Goal: Communication & Community: Participate in discussion

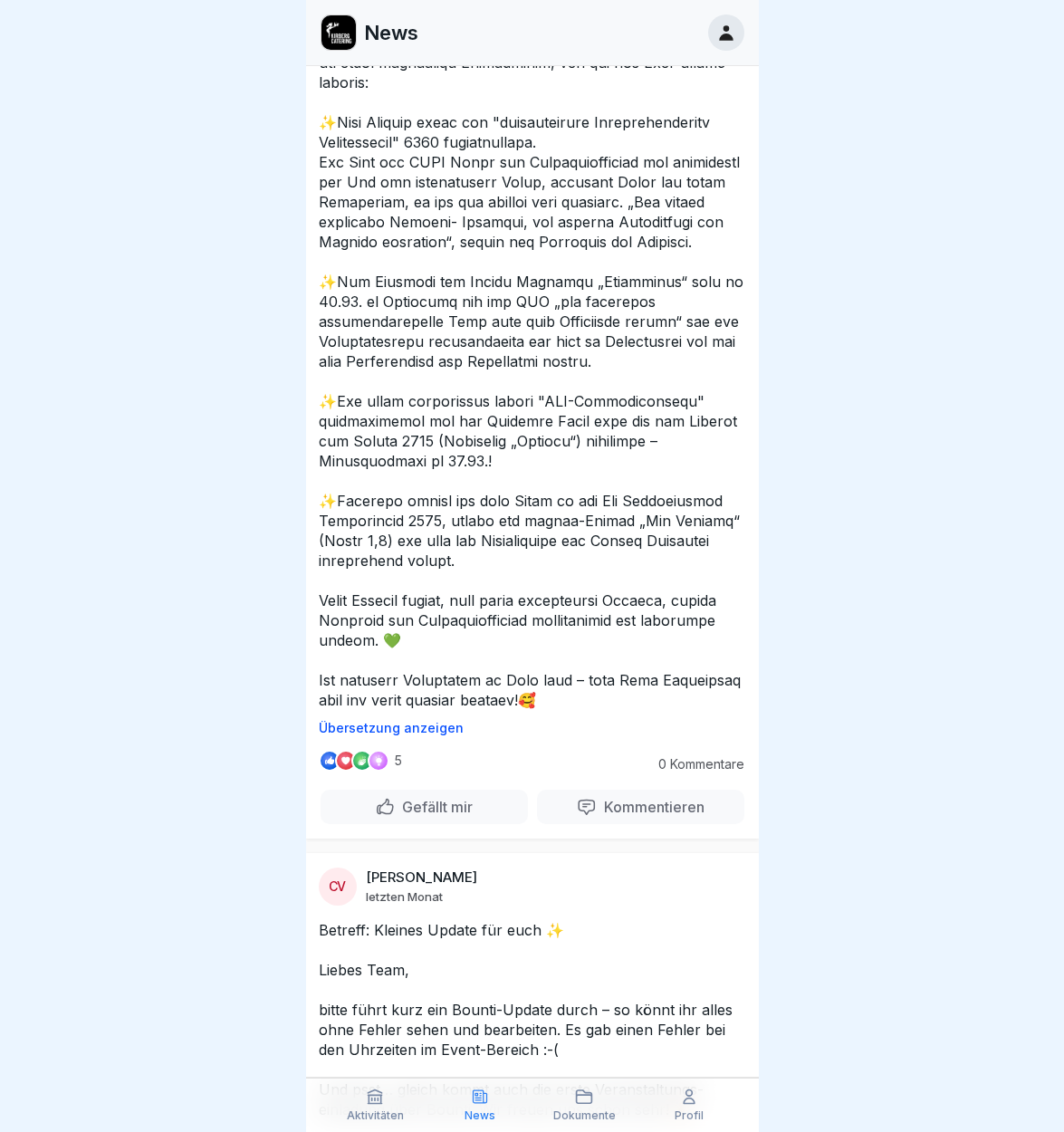
scroll to position [158, 0]
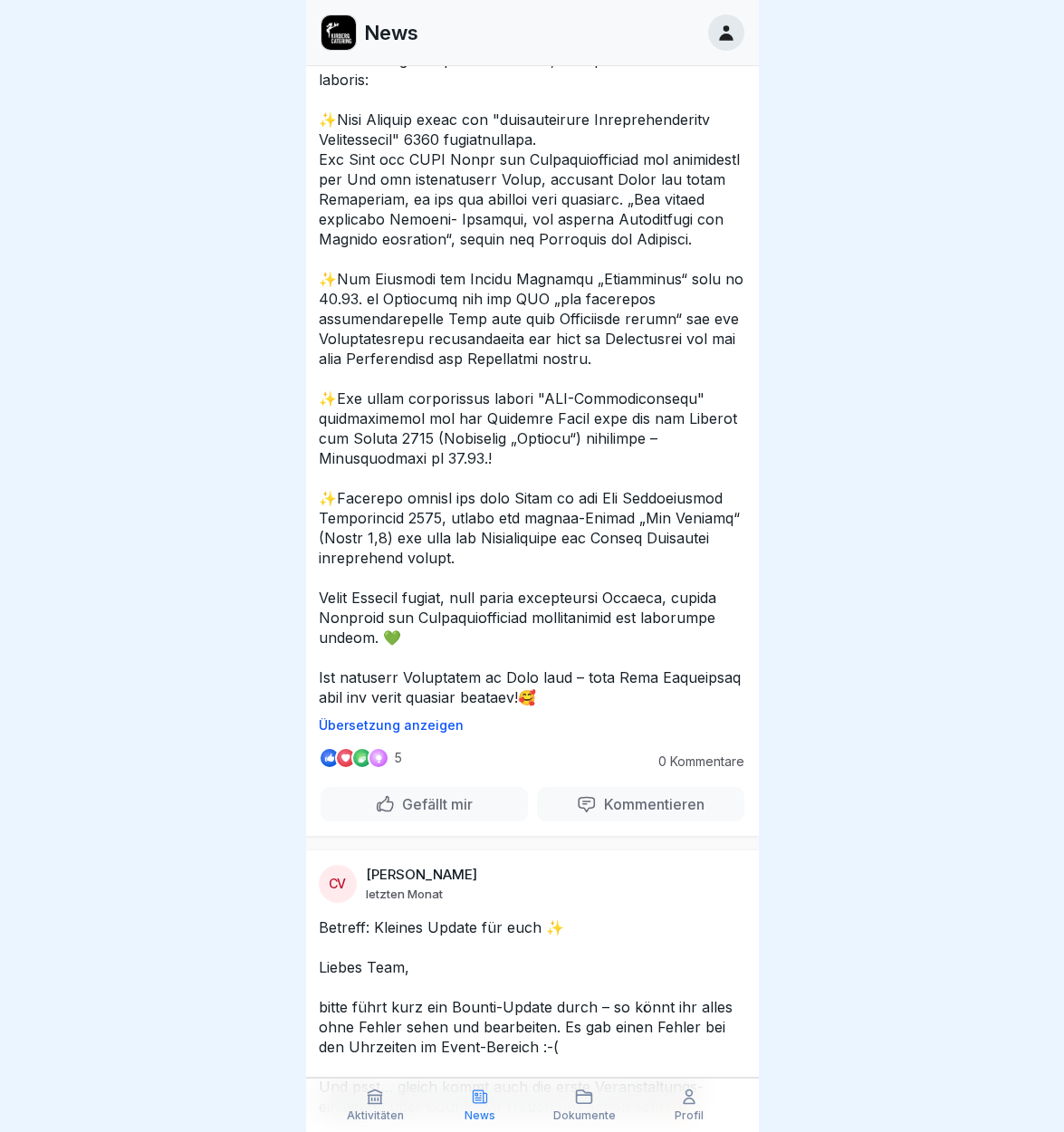
click at [400, 765] on p "5" at bounding box center [398, 758] width 7 height 15
click at [377, 769] on div at bounding box center [378, 758] width 22 height 22
click at [362, 769] on div at bounding box center [363, 758] width 22 height 22
click at [347, 769] on div at bounding box center [346, 758] width 22 height 22
click at [330, 769] on div at bounding box center [329, 758] width 22 height 22
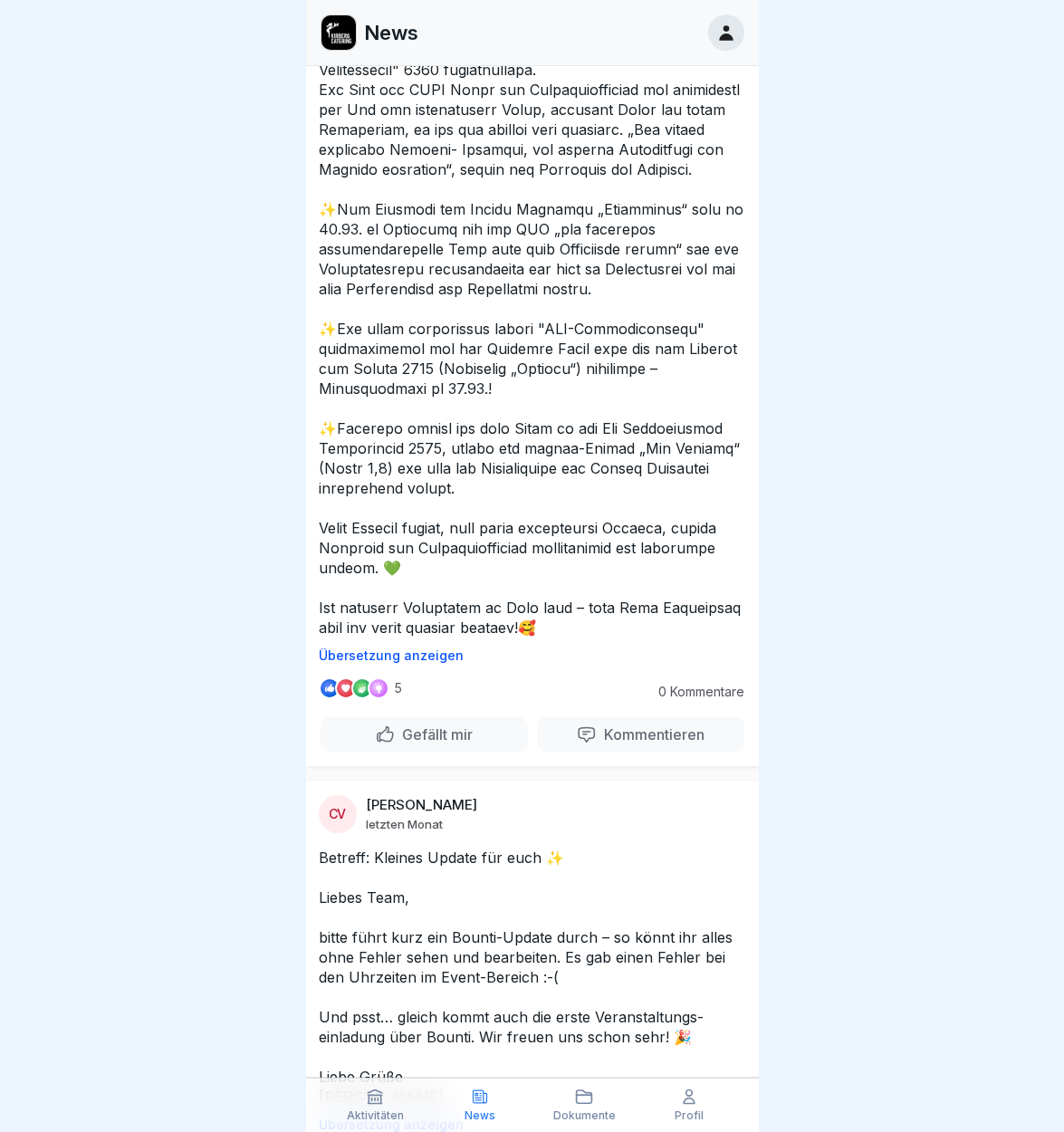
scroll to position [221, 0]
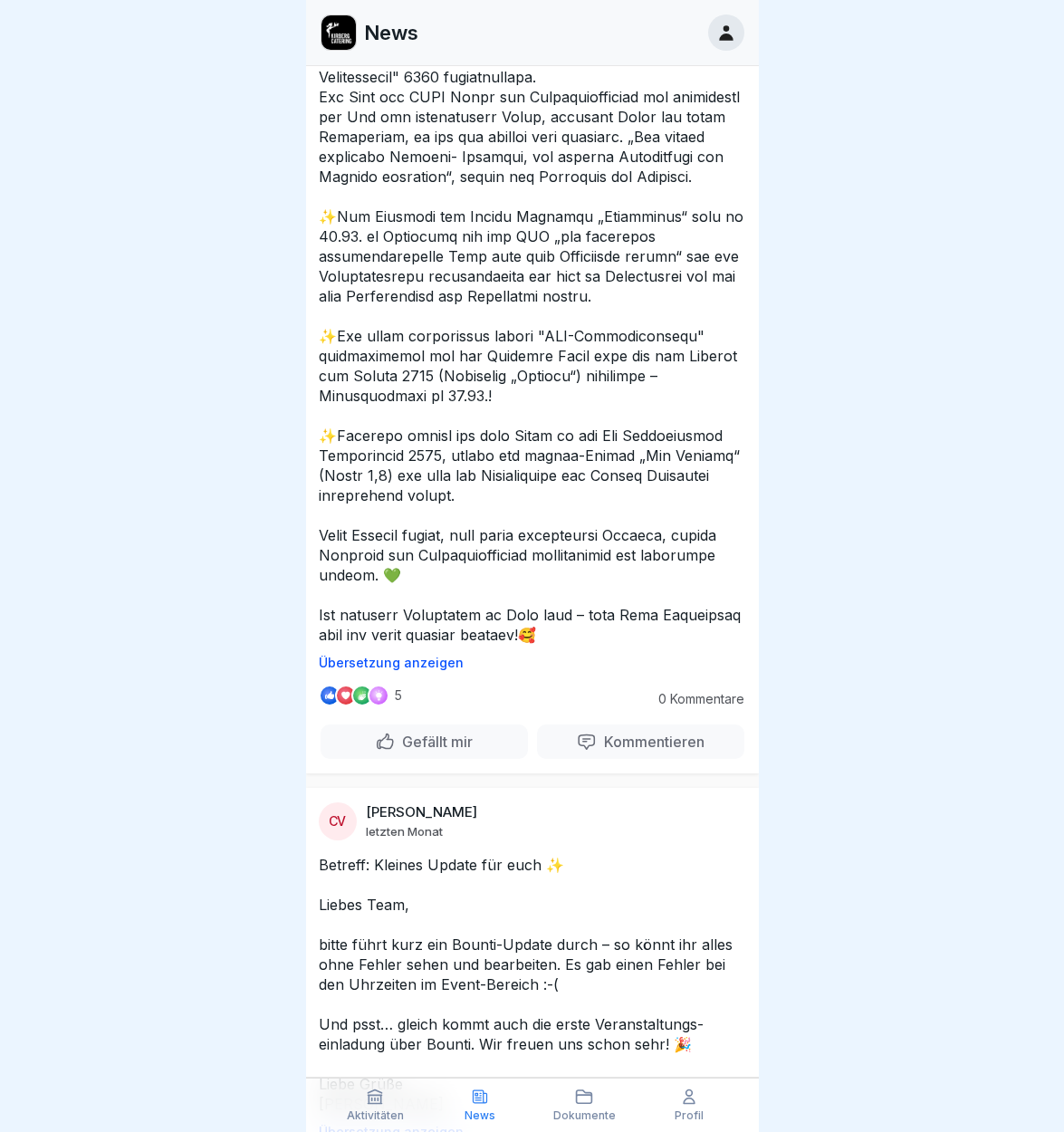
click at [386, 752] on div "Gefällt mir" at bounding box center [424, 742] width 98 height 20
click at [447, 751] on p "Gefällt mir" at bounding box center [433, 742] width 77 height 18
click at [361, 707] on div at bounding box center [363, 696] width 22 height 22
click at [338, 707] on div at bounding box center [346, 696] width 22 height 22
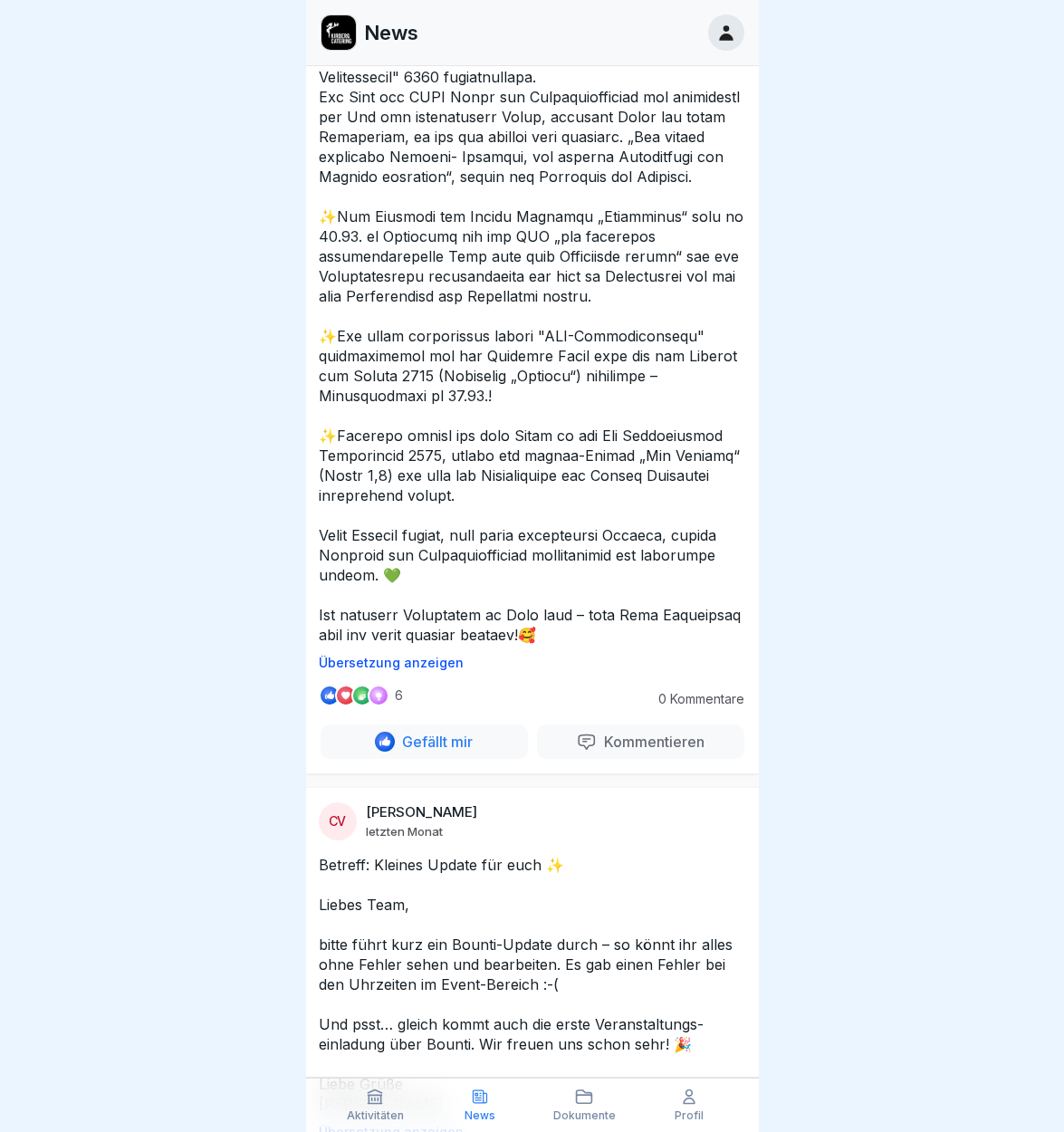
click at [338, 707] on div at bounding box center [346, 696] width 22 height 22
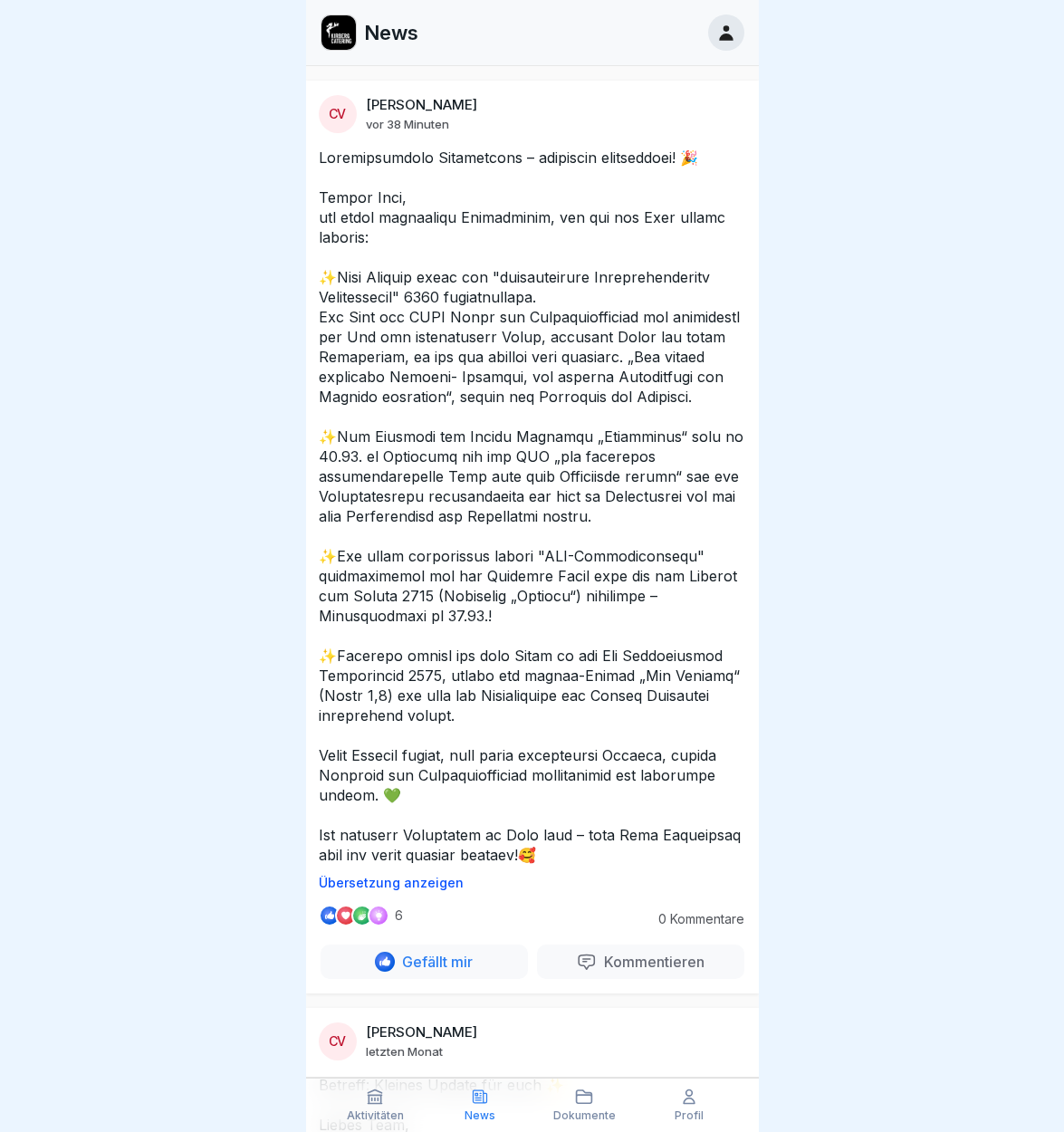
scroll to position [0, 0]
